Goal: Find specific page/section: Find specific page/section

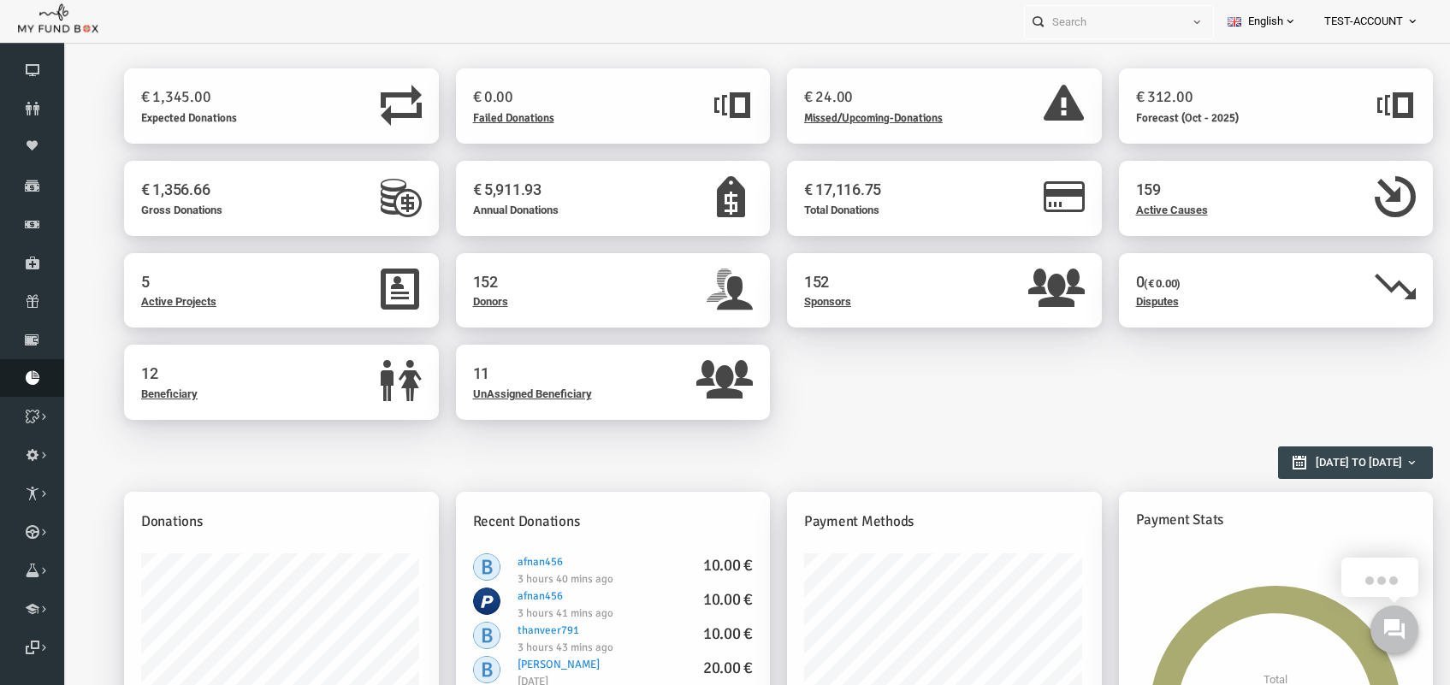
click at [41, 374] on icon at bounding box center [32, 378] width 64 height 14
